Goal: Navigation & Orientation: Find specific page/section

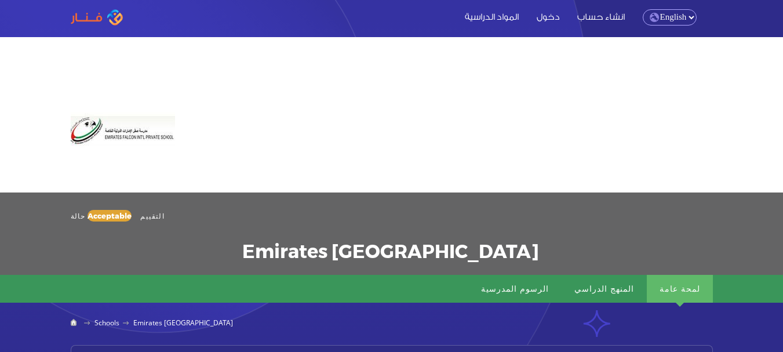
click at [695, 17] on select "English Arabic" at bounding box center [670, 17] width 54 height 16
click at [643, 9] on select "English Arabic" at bounding box center [670, 17] width 54 height 16
click at [690, 17] on select "English Arabic" at bounding box center [670, 17] width 54 height 16
select select "ar"
click at [643, 9] on select "English Arabic" at bounding box center [670, 17] width 54 height 16
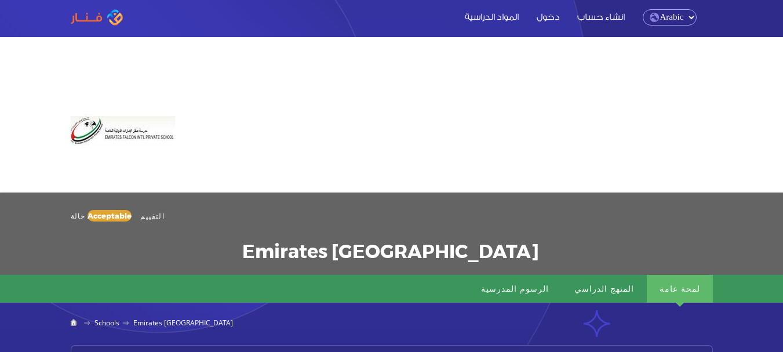
select select "ar"
